Goal: Information Seeking & Learning: Find specific fact

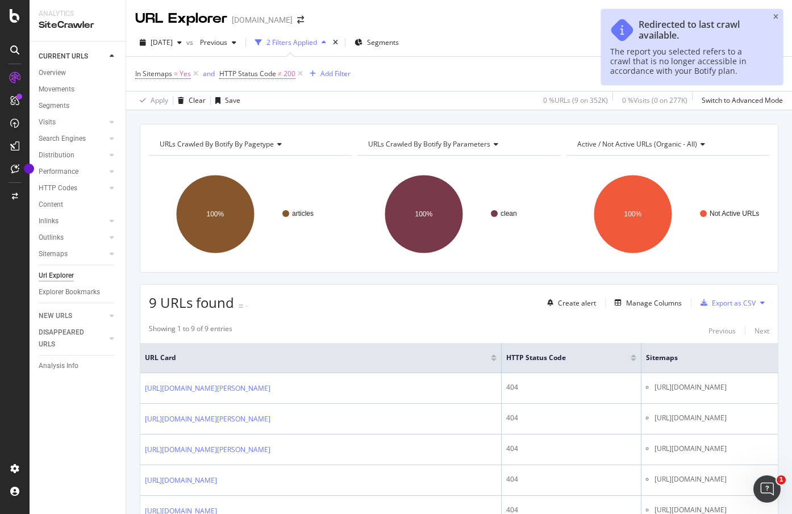
click at [777, 15] on icon "close toast" at bounding box center [776, 17] width 5 height 7
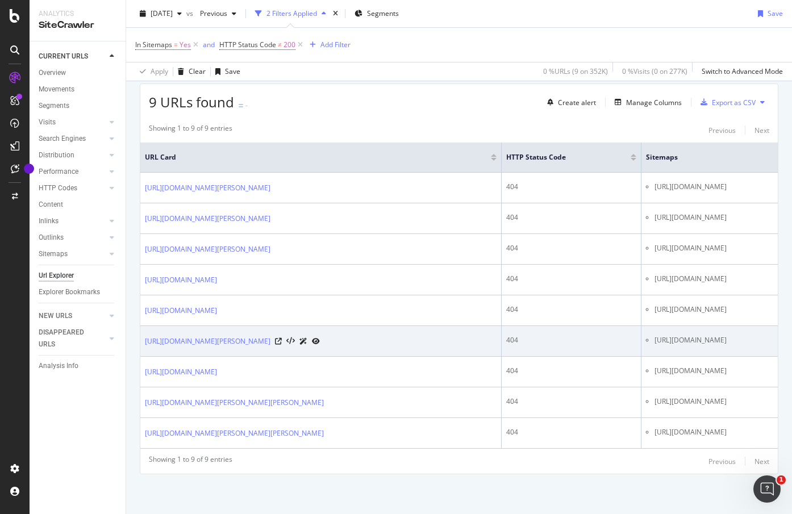
scroll to position [231, 0]
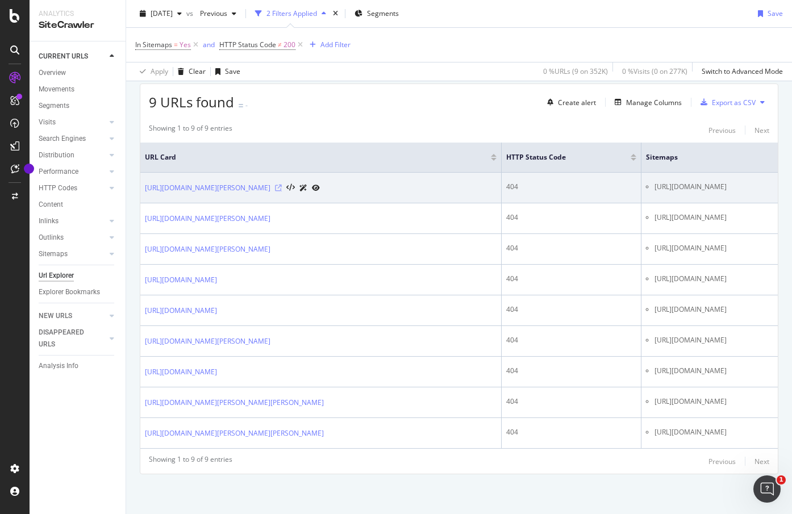
click at [282, 185] on icon at bounding box center [278, 188] width 7 height 7
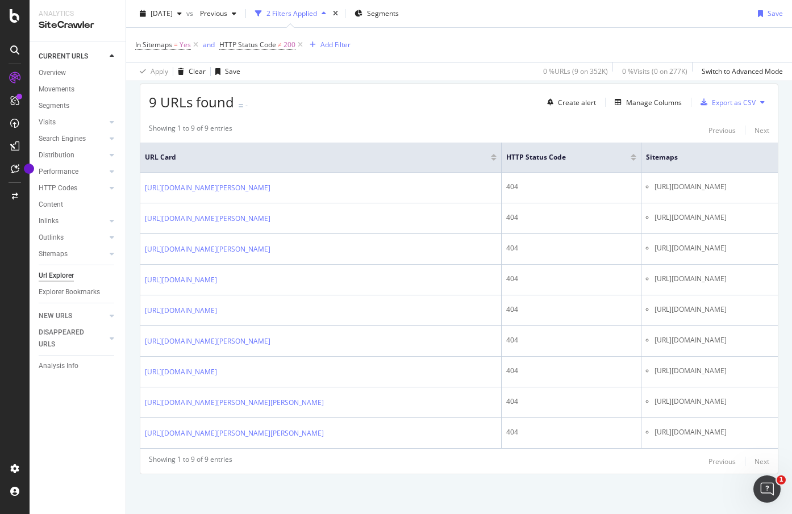
scroll to position [287, 0]
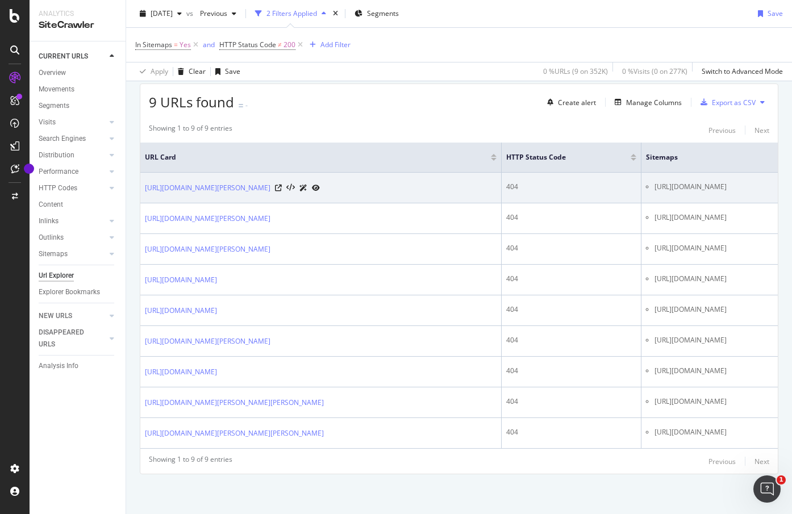
click at [668, 182] on li "[URL][DOMAIN_NAME]" at bounding box center [714, 187] width 119 height 10
copy tbody "[URL][DOMAIN_NAME]"
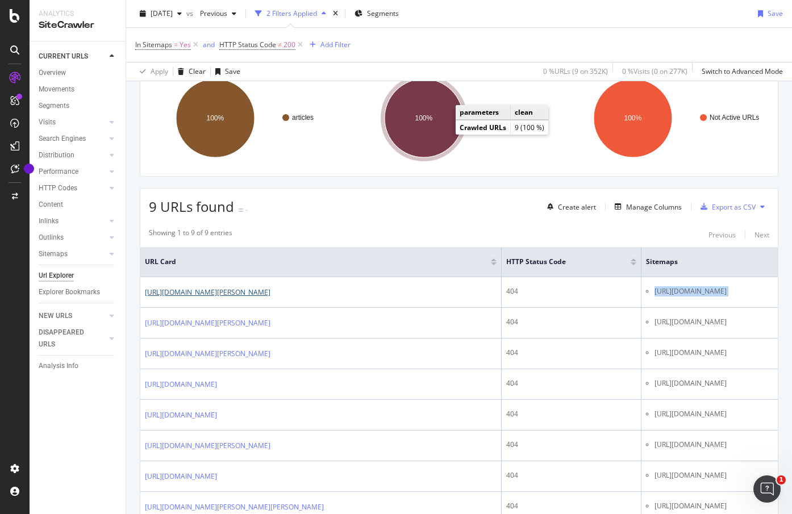
scroll to position [0, 0]
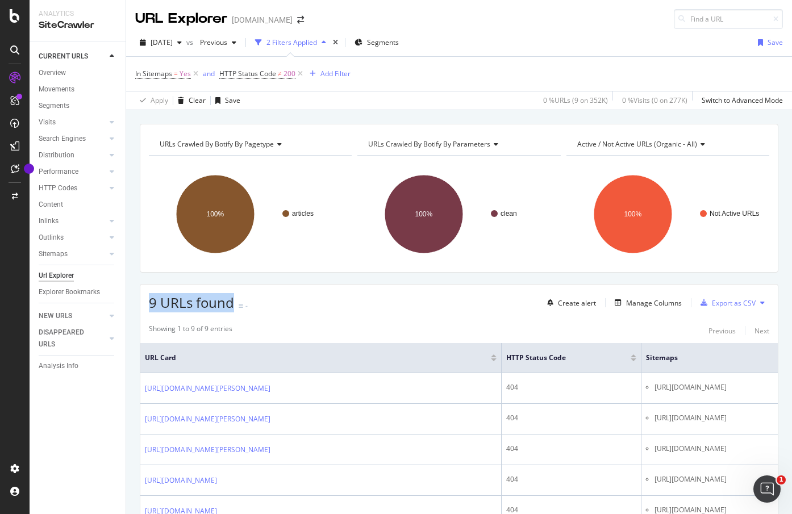
drag, startPoint x: 150, startPoint y: 302, endPoint x: 236, endPoint y: 306, distance: 86.5
click at [236, 306] on div "9 URLs found -" at bounding box center [198, 302] width 99 height 19
click at [497, 28] on div "URL Explorer [DOMAIN_NAME]" at bounding box center [459, 14] width 666 height 29
